Goal: Communication & Community: Answer question/provide support

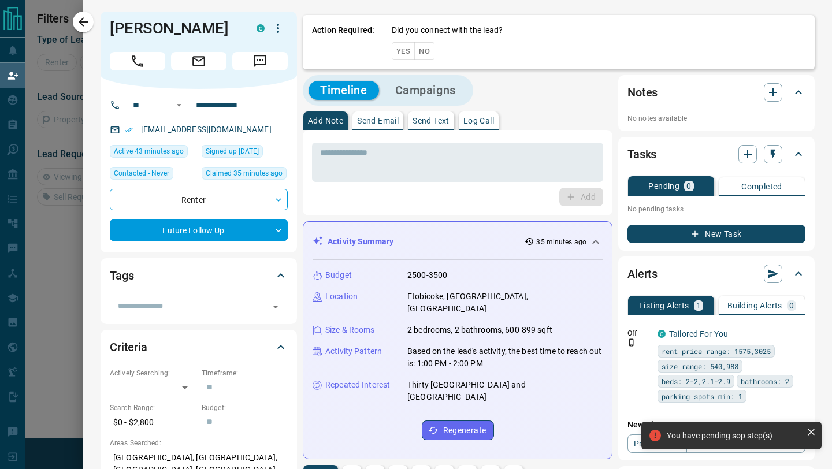
scroll to position [79, 594]
click at [423, 49] on button "No" at bounding box center [424, 51] width 20 height 18
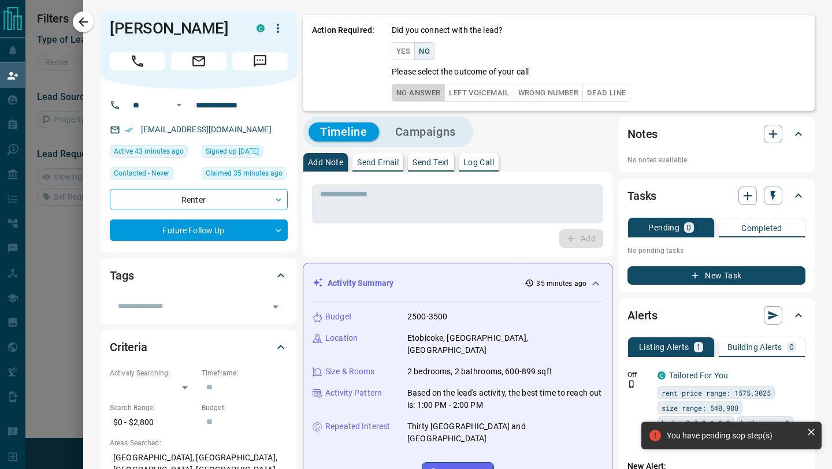
click at [426, 93] on button "No Answer" at bounding box center [418, 93] width 53 height 18
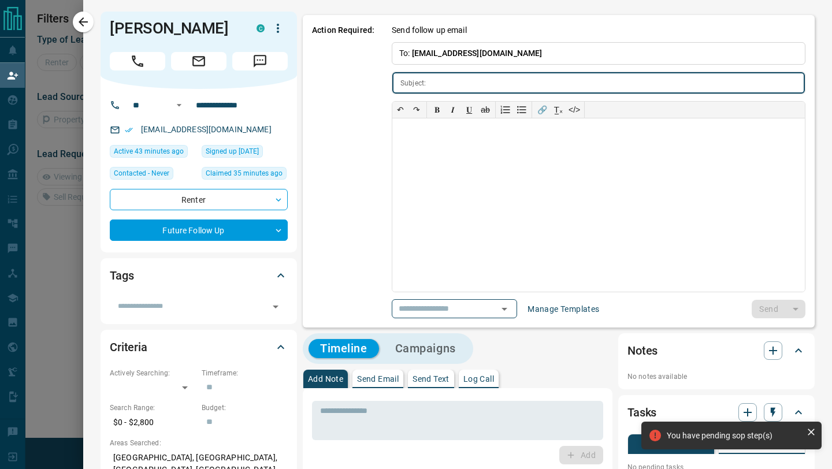
type input "**********"
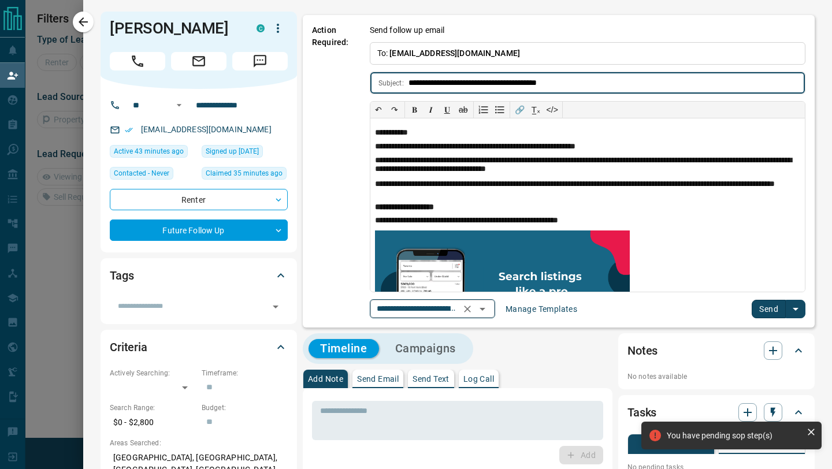
click at [487, 306] on icon "Open" at bounding box center [482, 309] width 14 height 14
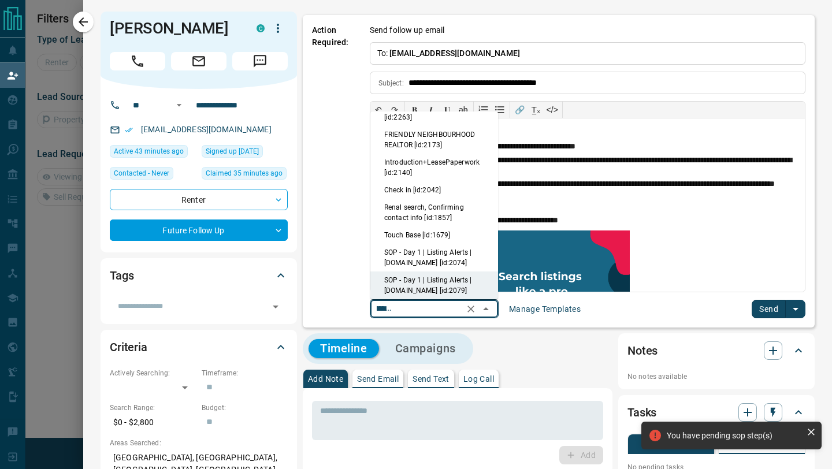
scroll to position [0, 0]
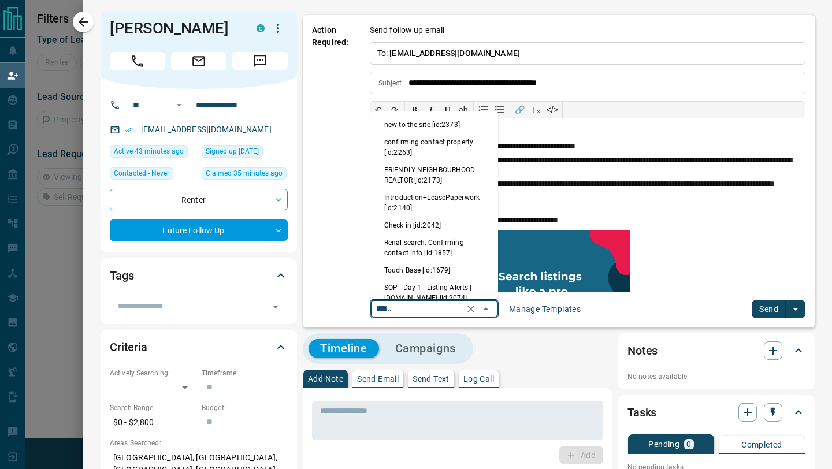
click at [431, 267] on li "Touch Base [id:1679]" at bounding box center [434, 270] width 128 height 17
type input "**********"
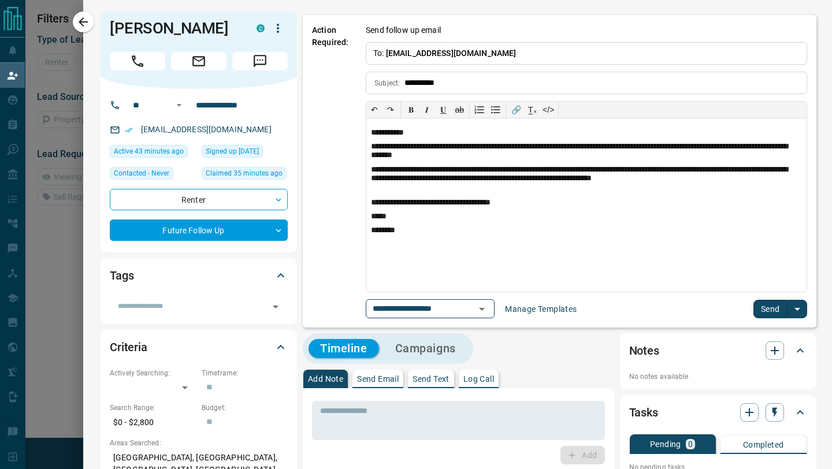
click at [767, 316] on button "Send" at bounding box center [770, 309] width 34 height 18
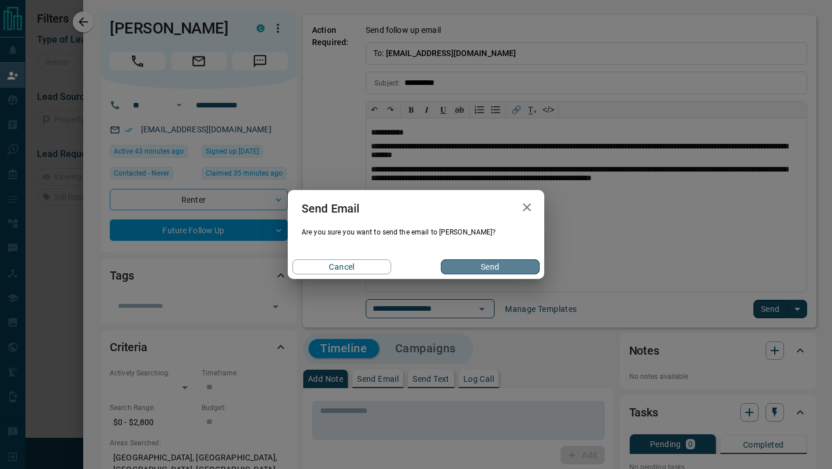
click at [479, 266] on button "Send" at bounding box center [490, 266] width 99 height 15
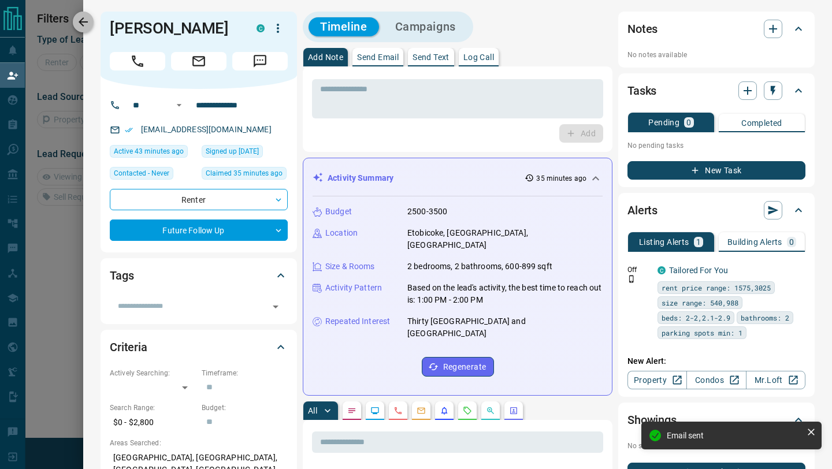
click at [87, 21] on icon "button" at bounding box center [83, 22] width 14 height 14
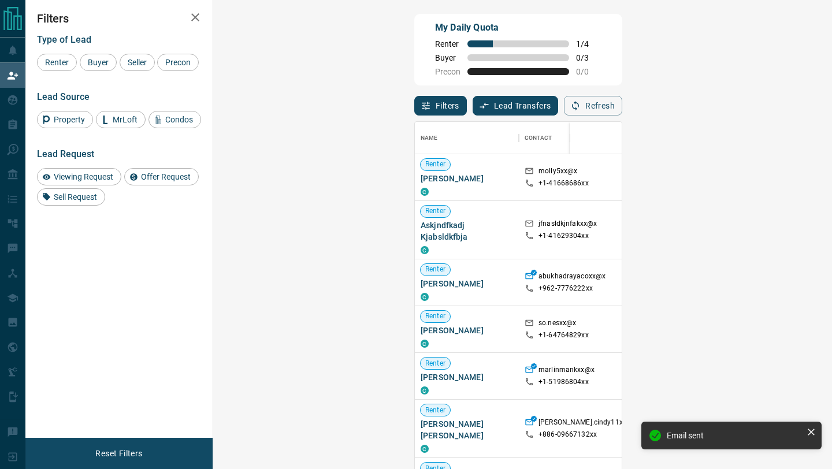
scroll to position [356, 594]
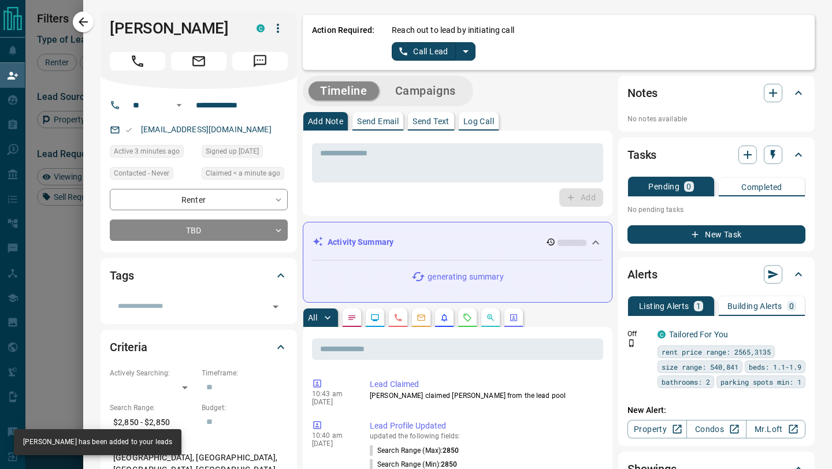
click at [414, 53] on button "Call Lead" at bounding box center [424, 51] width 64 height 18
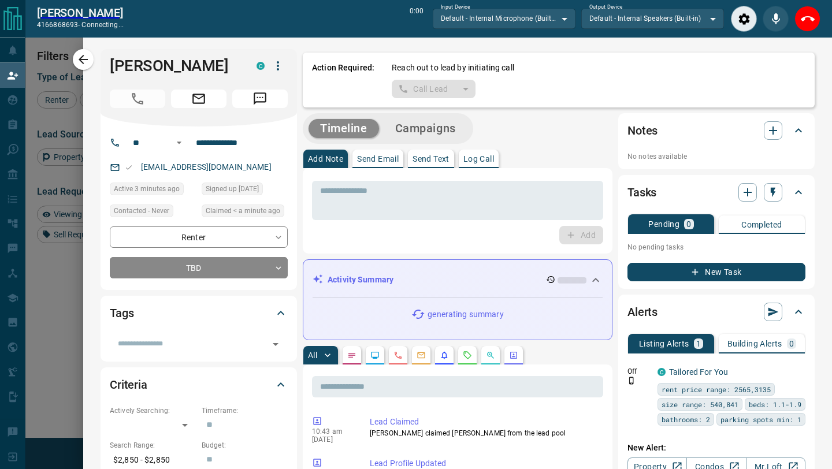
scroll to position [327, 594]
click at [810, 20] on icon "End Call" at bounding box center [807, 19] width 14 height 14
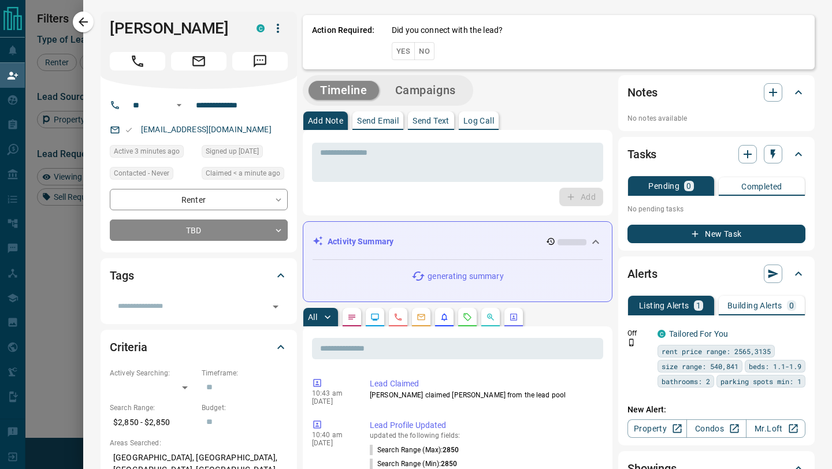
scroll to position [356, 594]
click at [424, 47] on button "No" at bounding box center [424, 51] width 20 height 18
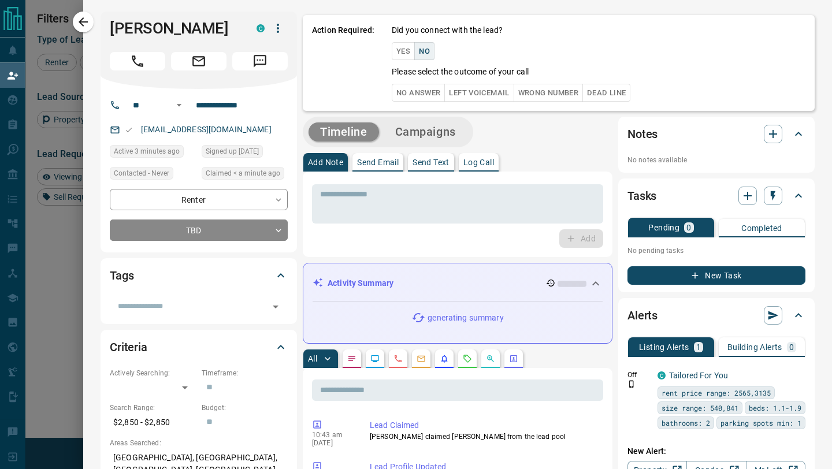
click at [426, 94] on button "No Answer" at bounding box center [418, 93] width 53 height 18
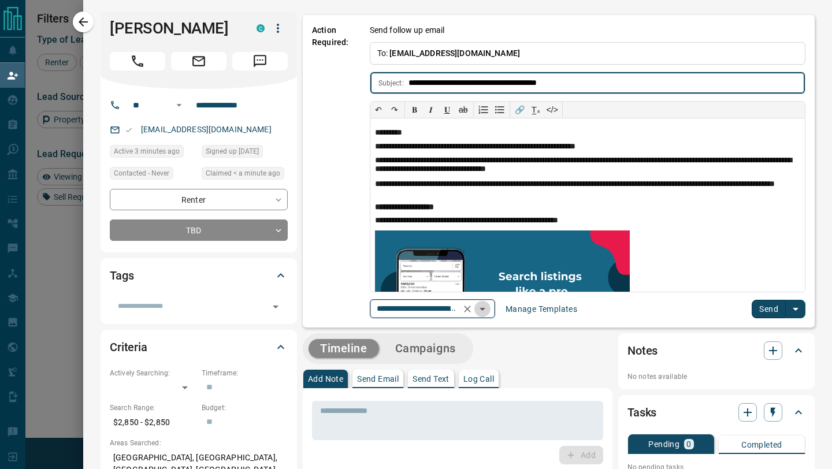
click at [485, 308] on icon "Open" at bounding box center [482, 309] width 6 height 3
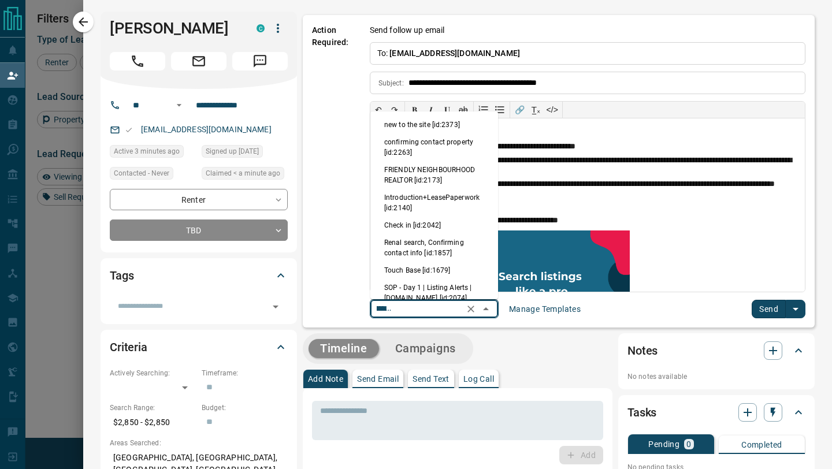
scroll to position [35, 0]
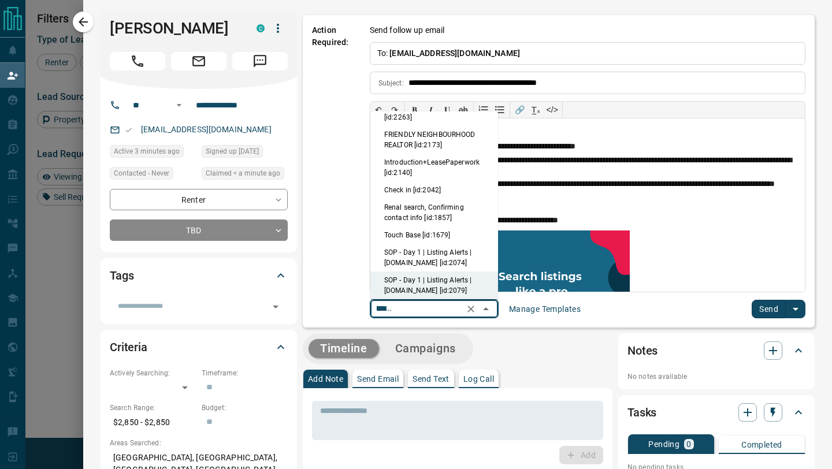
click at [433, 231] on li "Touch Base [id:1679]" at bounding box center [434, 234] width 128 height 17
type input "**********"
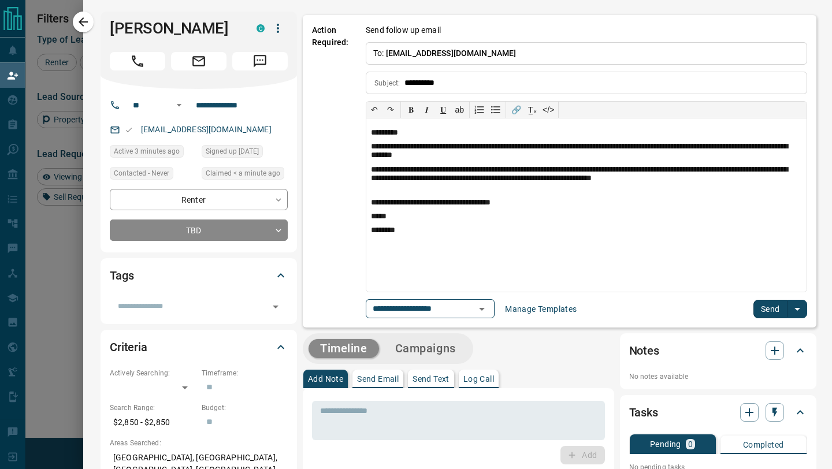
click at [766, 312] on button "Send" at bounding box center [770, 309] width 34 height 18
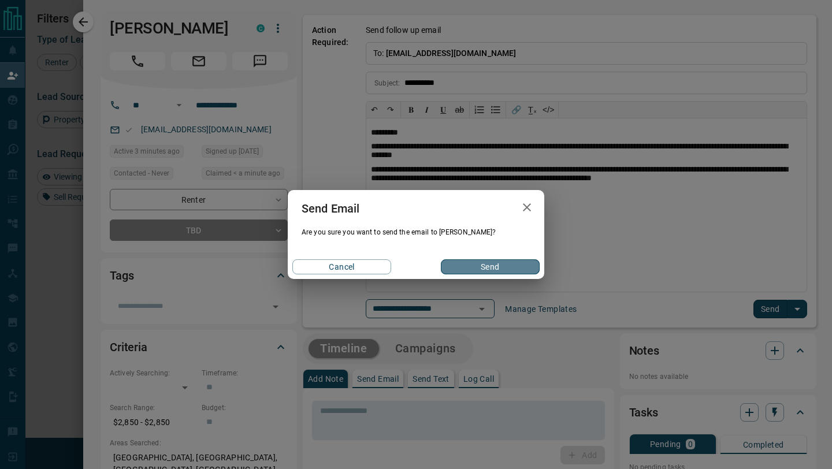
click at [502, 265] on button "Send" at bounding box center [490, 266] width 99 height 15
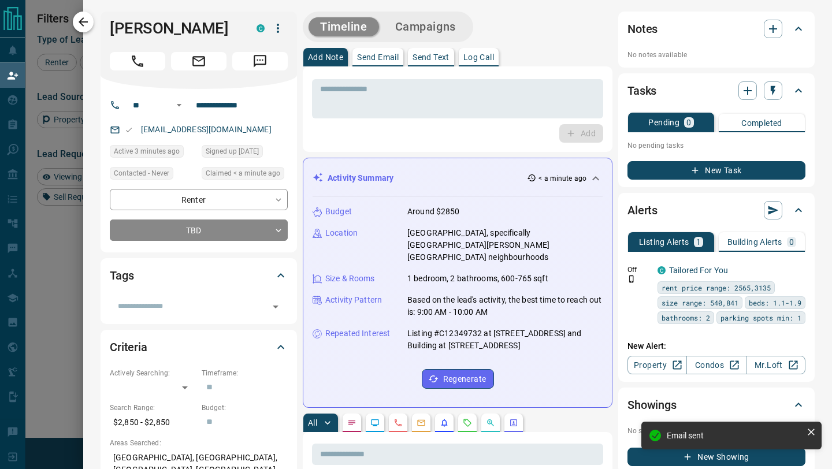
click at [81, 20] on icon "button" at bounding box center [83, 21] width 9 height 9
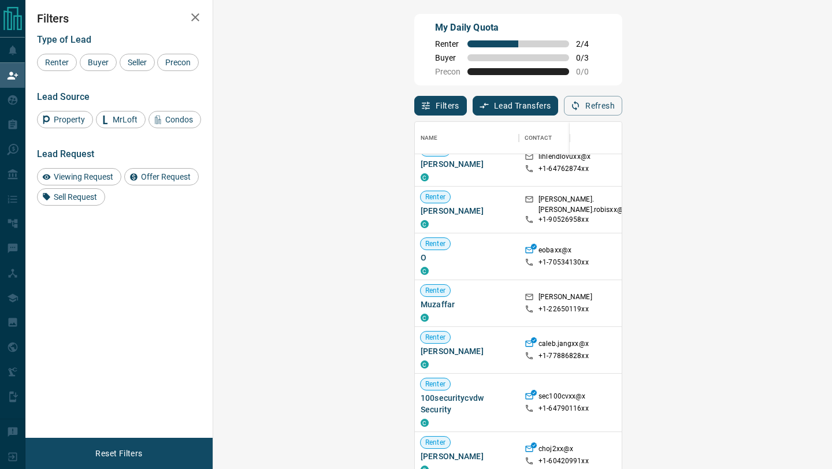
scroll to position [401, 0]
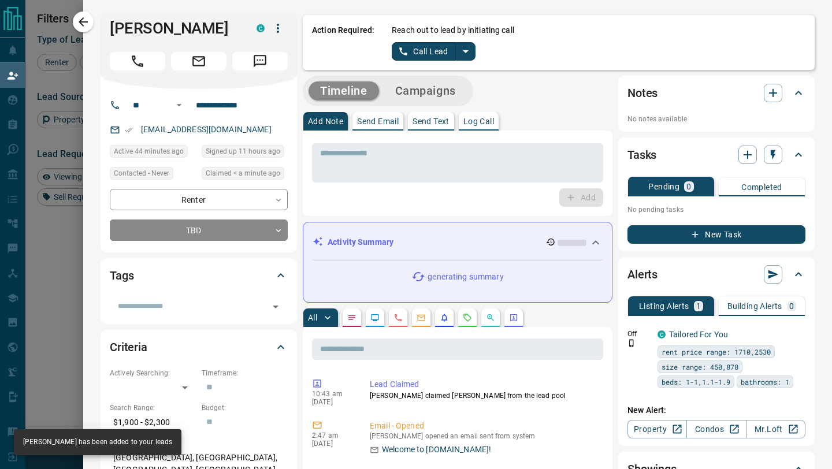
click at [429, 57] on button "Call Lead" at bounding box center [424, 51] width 64 height 18
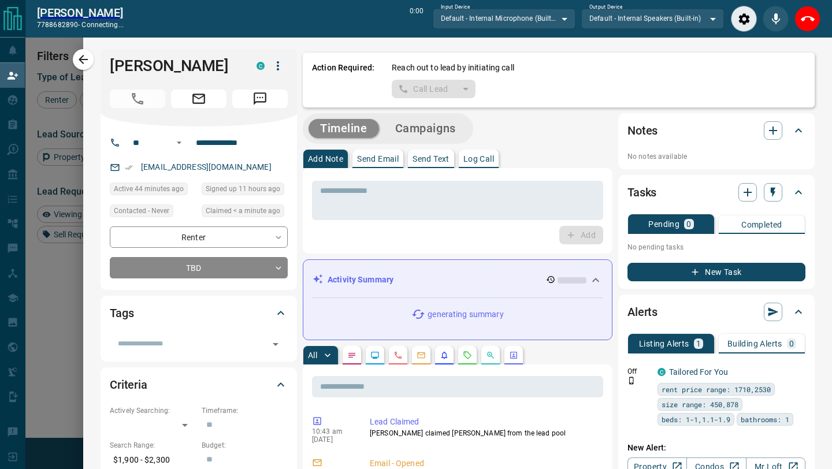
scroll to position [327, 594]
click at [811, 18] on icon "End Call" at bounding box center [807, 18] width 14 height 5
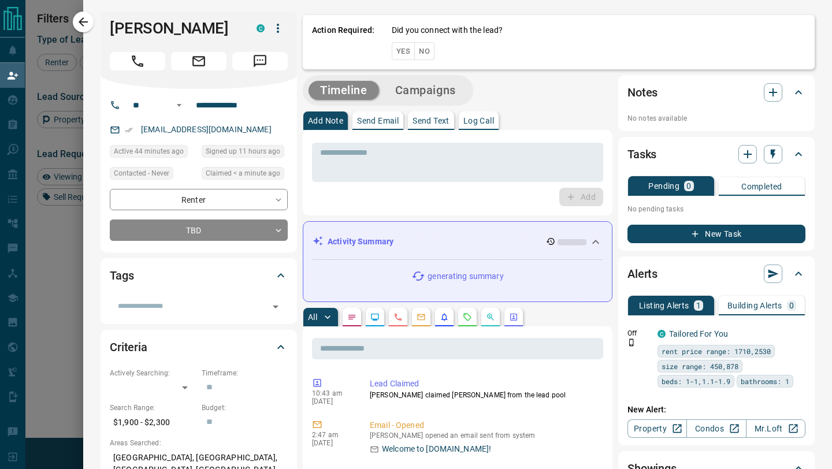
scroll to position [356, 594]
click at [425, 51] on button "No" at bounding box center [424, 51] width 20 height 18
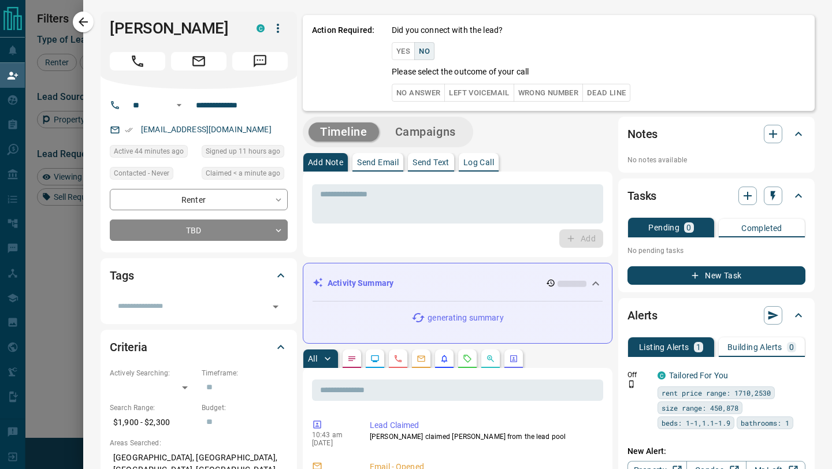
click at [422, 92] on button "No Answer" at bounding box center [418, 93] width 53 height 18
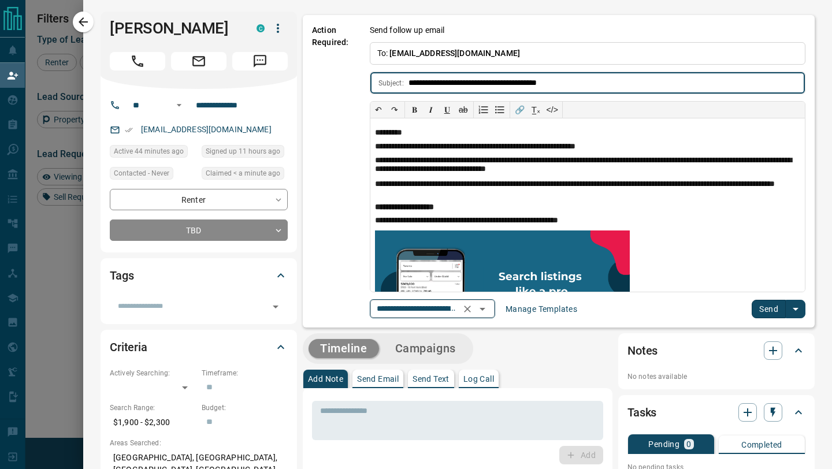
click at [483, 304] on icon "Open" at bounding box center [482, 309] width 14 height 14
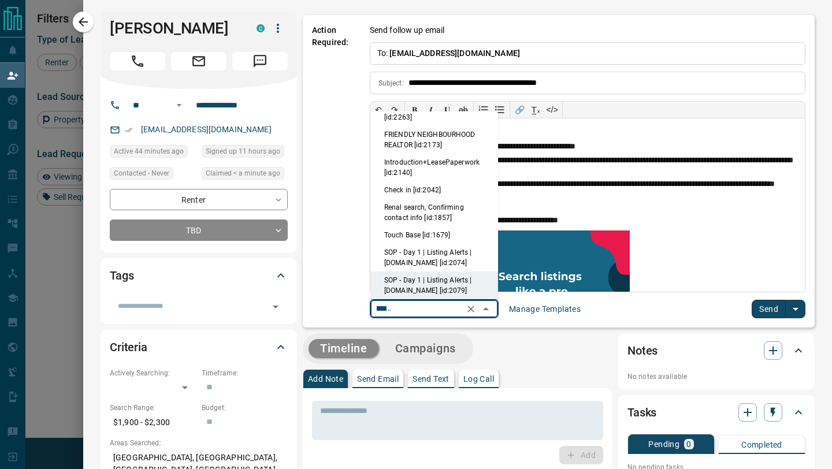
scroll to position [0, 0]
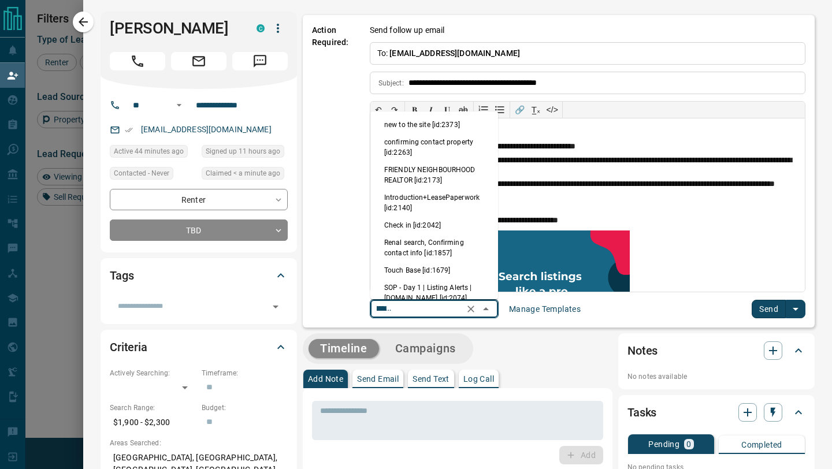
click at [440, 131] on li "new to the site [id:2373]" at bounding box center [434, 124] width 128 height 17
type input "**********"
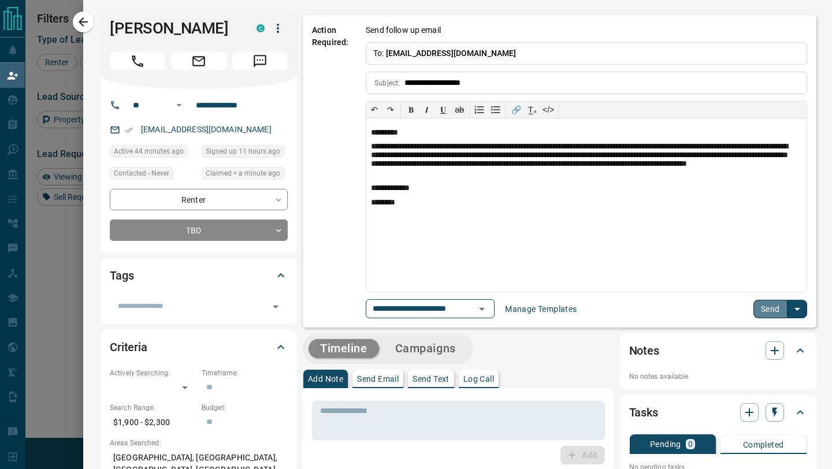
click at [768, 309] on button "Send" at bounding box center [770, 309] width 34 height 18
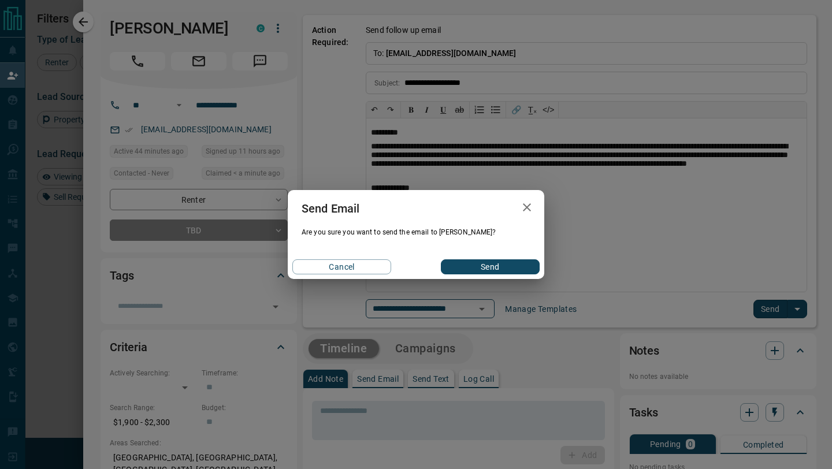
click at [511, 267] on button "Send" at bounding box center [490, 266] width 99 height 15
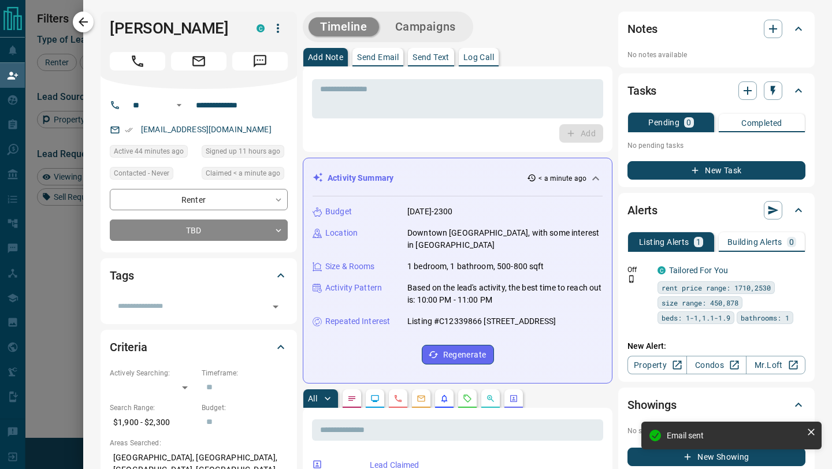
click at [81, 26] on icon "button" at bounding box center [83, 22] width 14 height 14
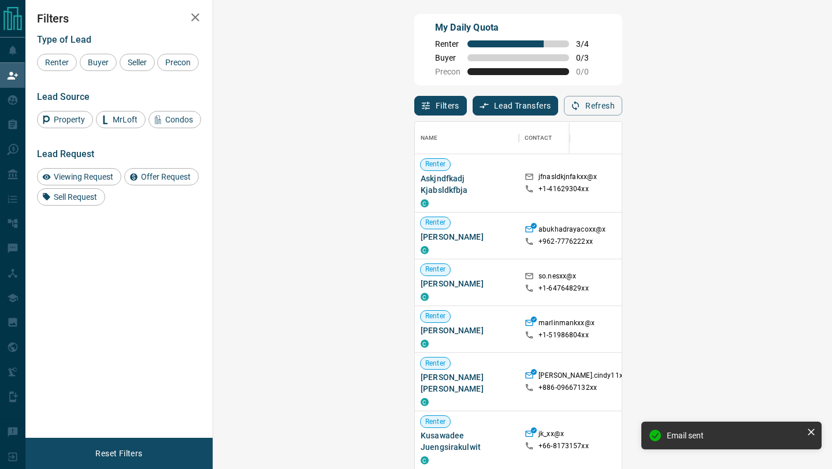
scroll to position [356, 594]
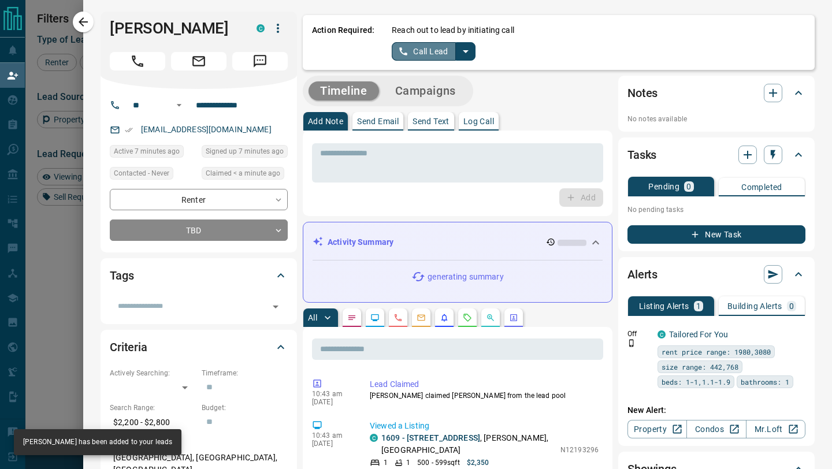
click at [435, 54] on button "Call Lead" at bounding box center [424, 51] width 64 height 18
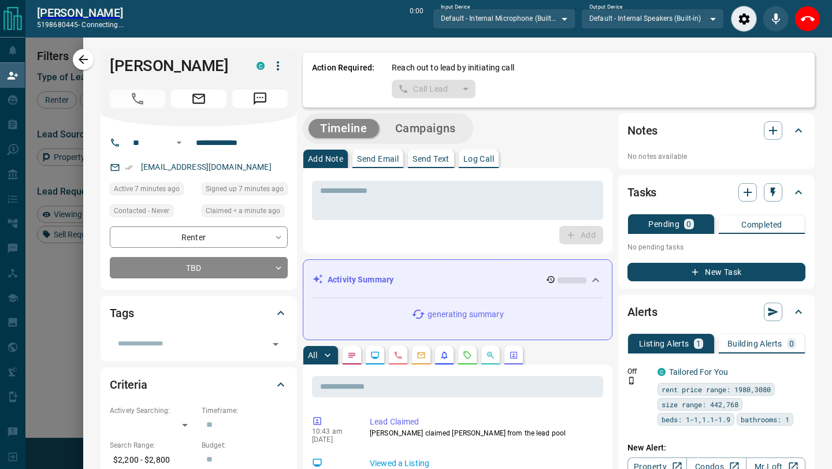
scroll to position [327, 594]
click at [808, 18] on icon "End Call" at bounding box center [807, 19] width 14 height 14
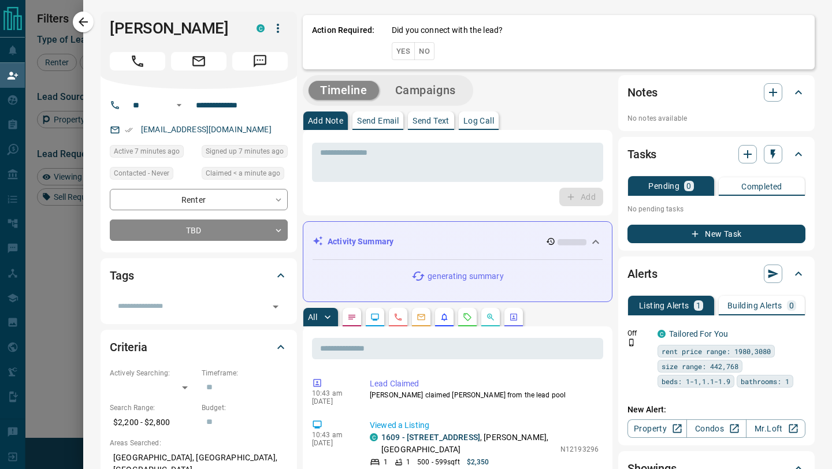
scroll to position [356, 594]
click at [430, 46] on button "No" at bounding box center [424, 51] width 20 height 18
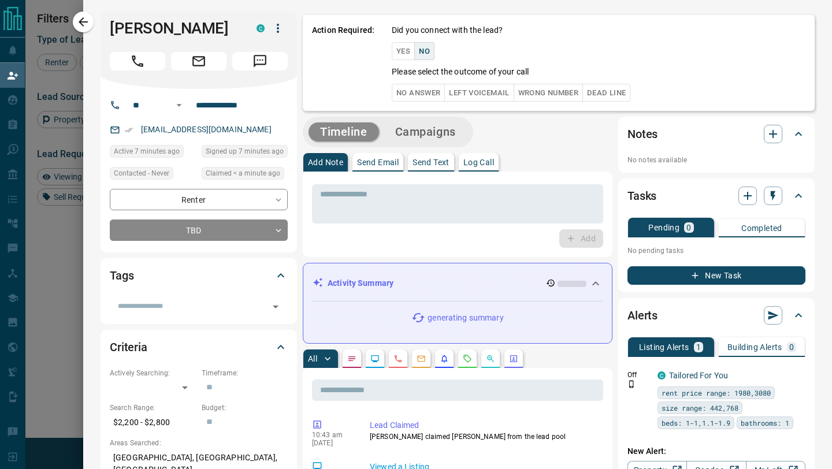
click at [429, 97] on button "No Answer" at bounding box center [418, 93] width 53 height 18
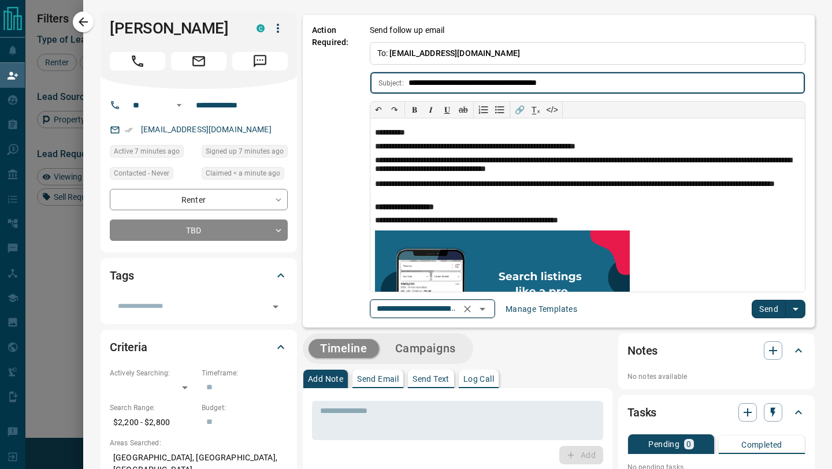
click at [487, 304] on icon "Open" at bounding box center [482, 309] width 14 height 14
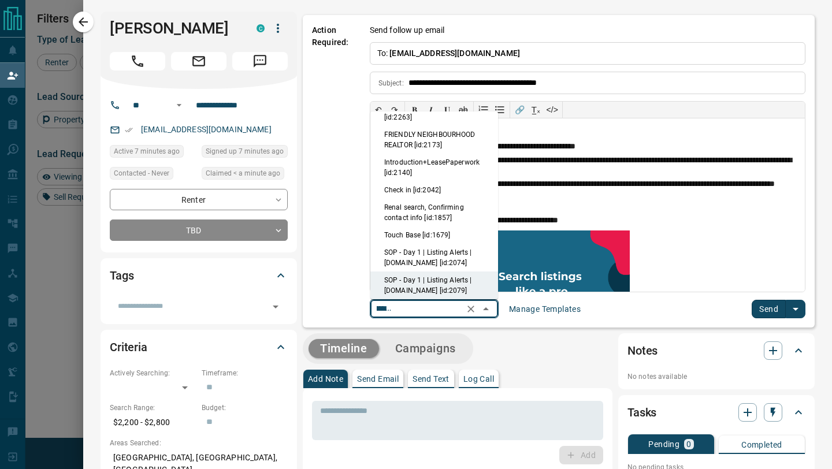
scroll to position [0, 0]
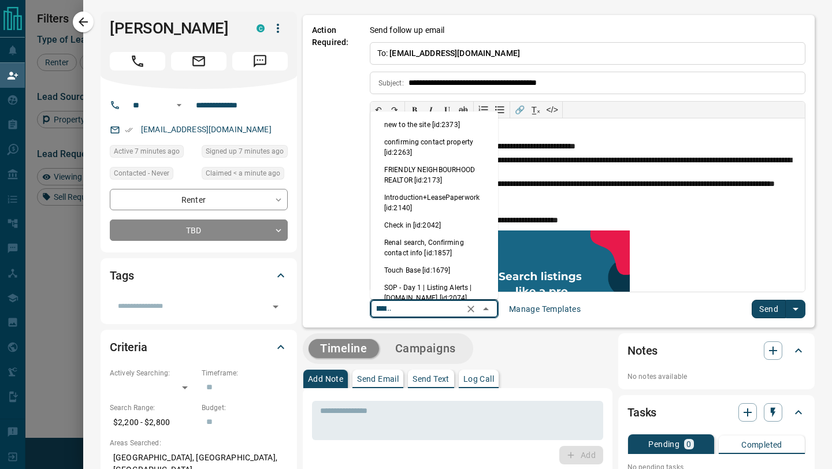
click at [450, 117] on li "new to the site [id:2373]" at bounding box center [434, 124] width 128 height 17
type input "**********"
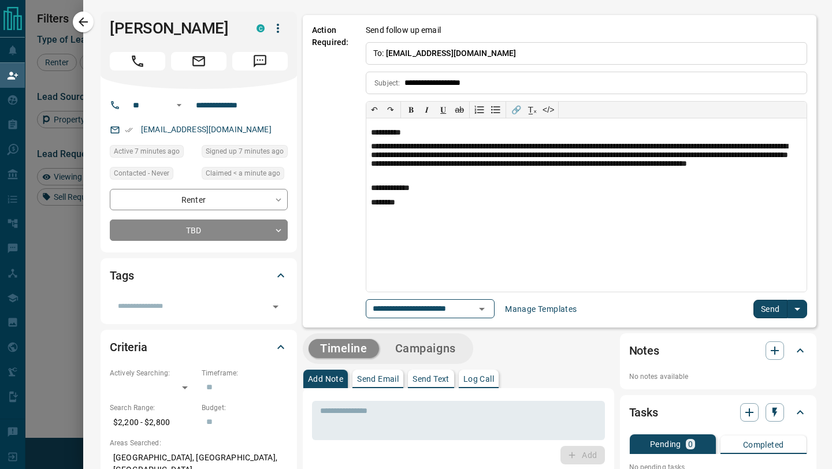
click at [765, 316] on button "Send" at bounding box center [770, 309] width 34 height 18
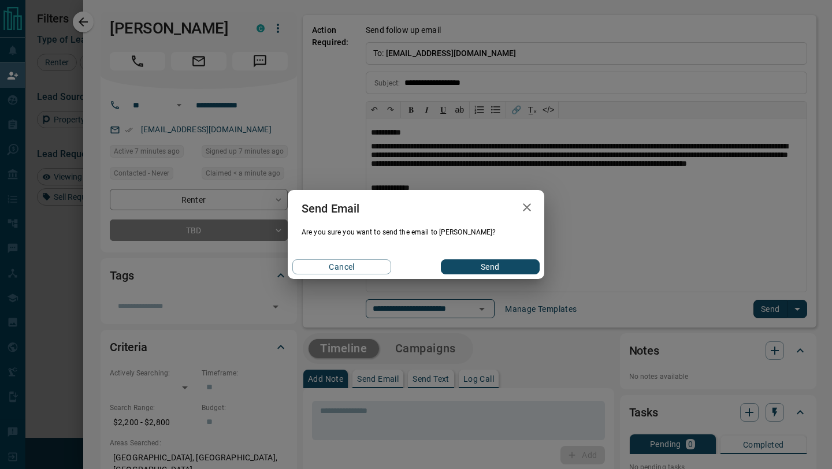
click at [511, 264] on button "Send" at bounding box center [490, 266] width 99 height 15
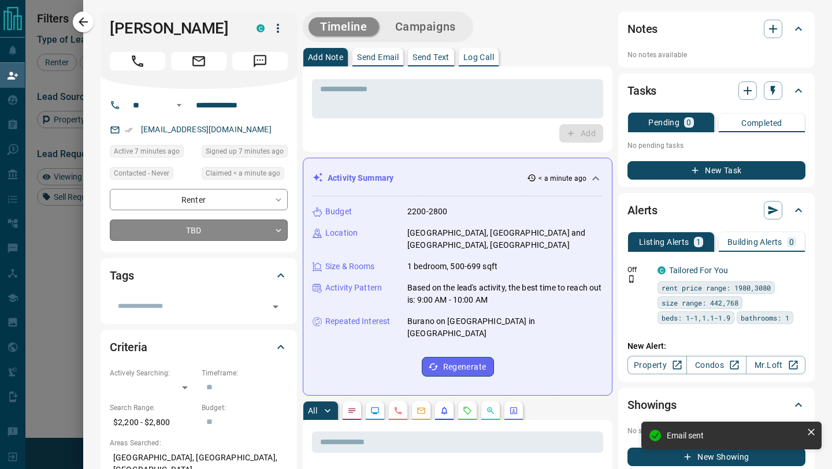
click at [82, 25] on icon "button" at bounding box center [83, 21] width 9 height 9
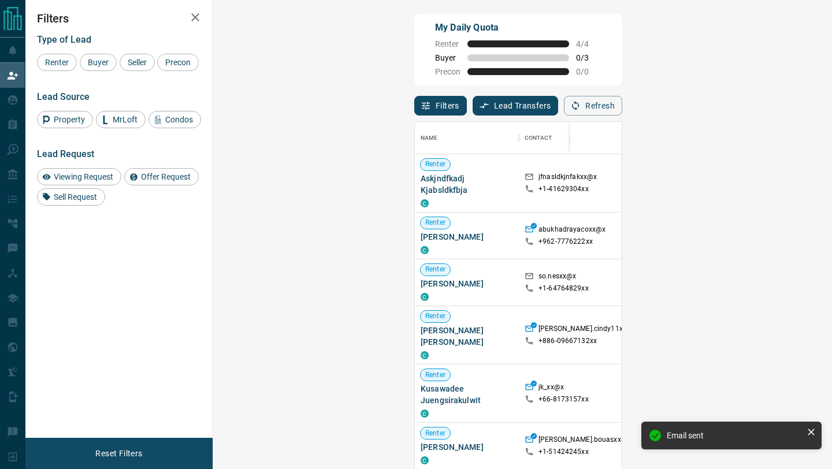
scroll to position [356, 594]
click at [96, 60] on span "Buyer" at bounding box center [98, 62] width 29 height 9
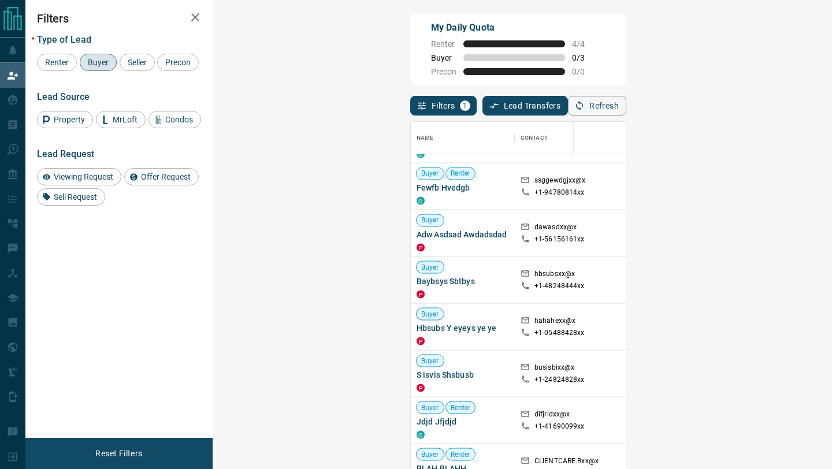
scroll to position [1667, 0]
